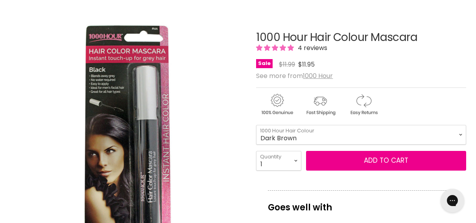
scroll to position [118, 0]
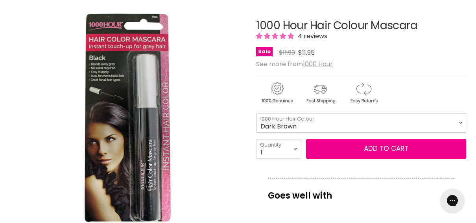
click at [461, 121] on select "Black Dark Brown Medium Brown Light Brown" at bounding box center [361, 123] width 210 height 20
click at [209, 137] on div "Click or scroll to zoom Tap or pinch to zoom" at bounding box center [127, 117] width 235 height 235
click at [461, 121] on select "Black Dark Brown Medium Brown Light Brown" at bounding box center [361, 123] width 210 height 20
click at [256, 113] on select "Black Dark Brown Medium Brown Light Brown" at bounding box center [361, 123] width 210 height 20
select select "Medium Brown"
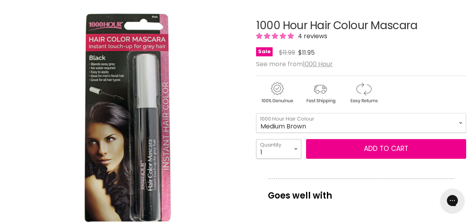
click at [296, 147] on select "1 2 3 4 5 6 7 8 9 10+" at bounding box center [278, 149] width 45 height 20
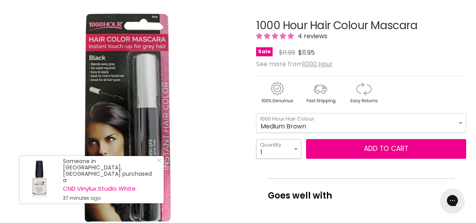
select select "6"
click at [256, 139] on select "1 2 3 4 5 6 7 8 9 10+" at bounding box center [278, 149] width 45 height 20
type input "6"
